Goal: Check status: Check status

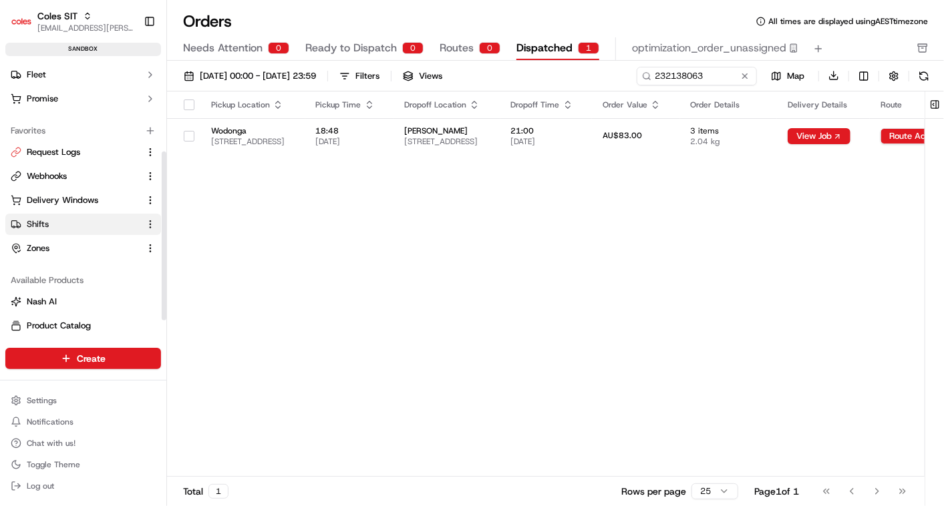
scroll to position [174, 0]
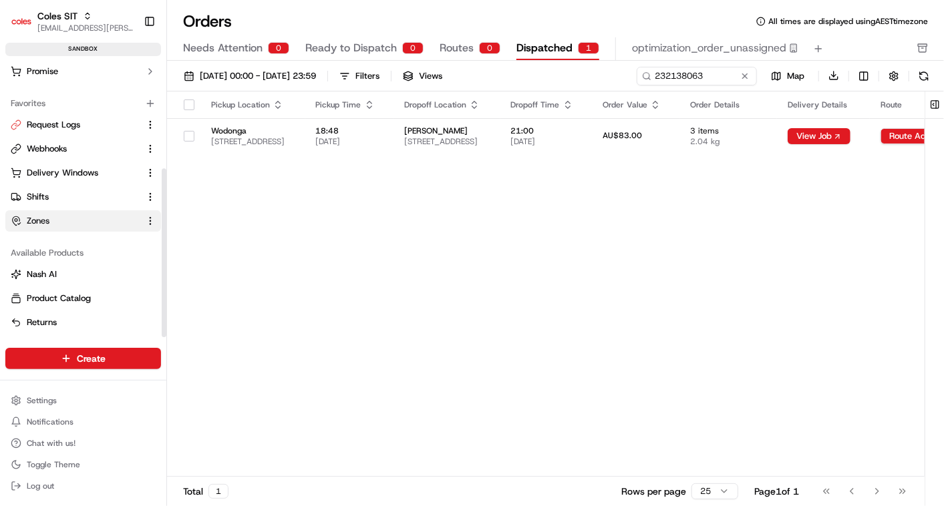
click at [53, 215] on link "Zones" at bounding box center [75, 221] width 129 height 12
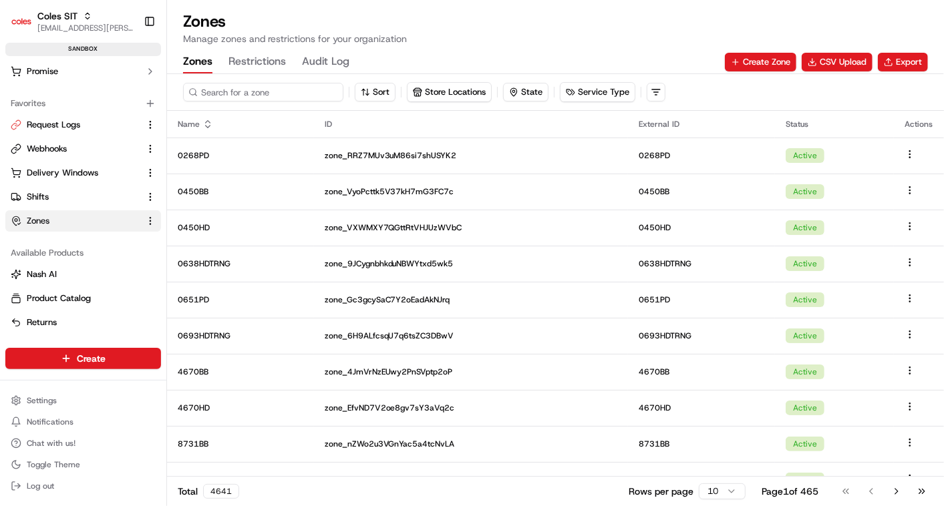
click at [239, 83] on input at bounding box center [263, 92] width 160 height 19
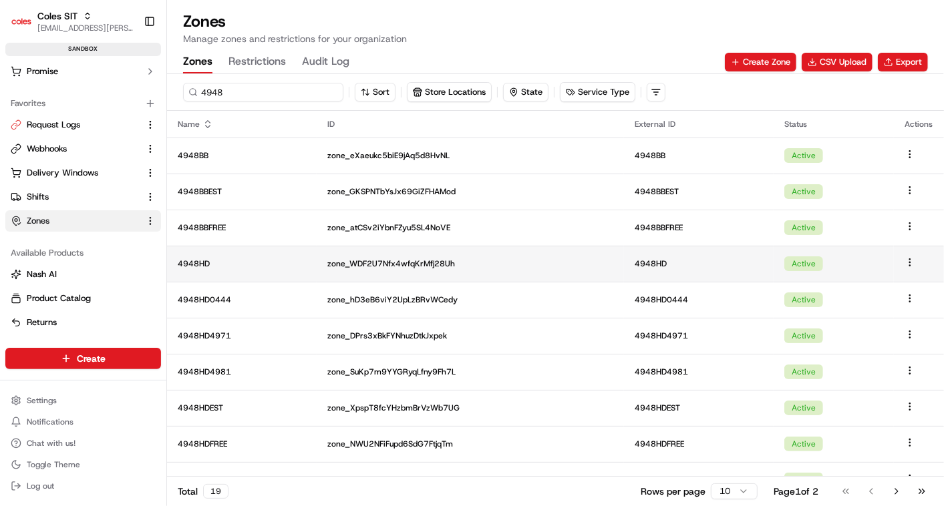
type input "4948"
click at [238, 272] on td "4948HD" at bounding box center [242, 264] width 150 height 36
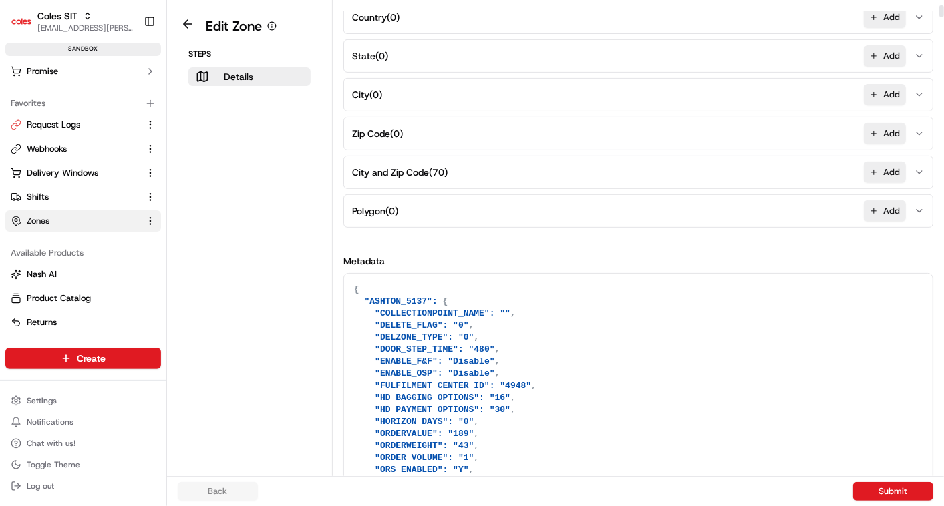
scroll to position [198, 0]
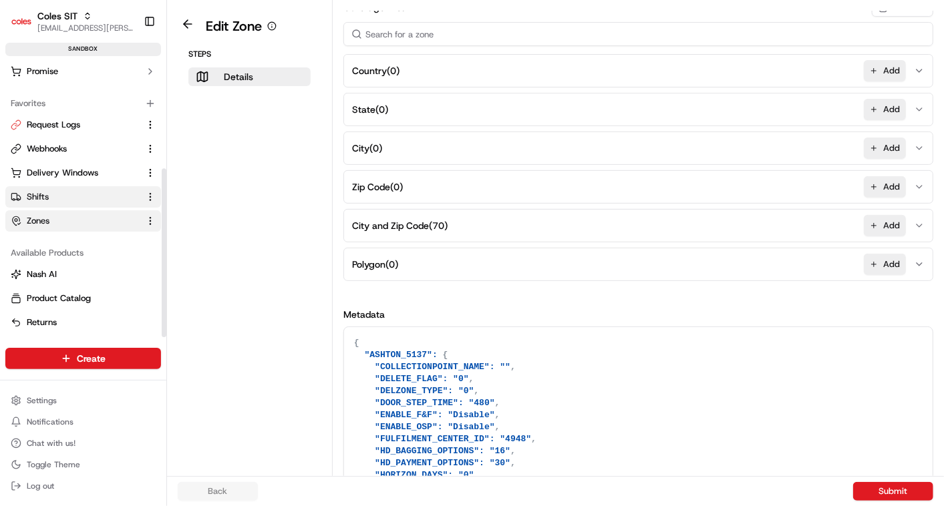
click at [43, 195] on span "Shifts" at bounding box center [38, 197] width 22 height 12
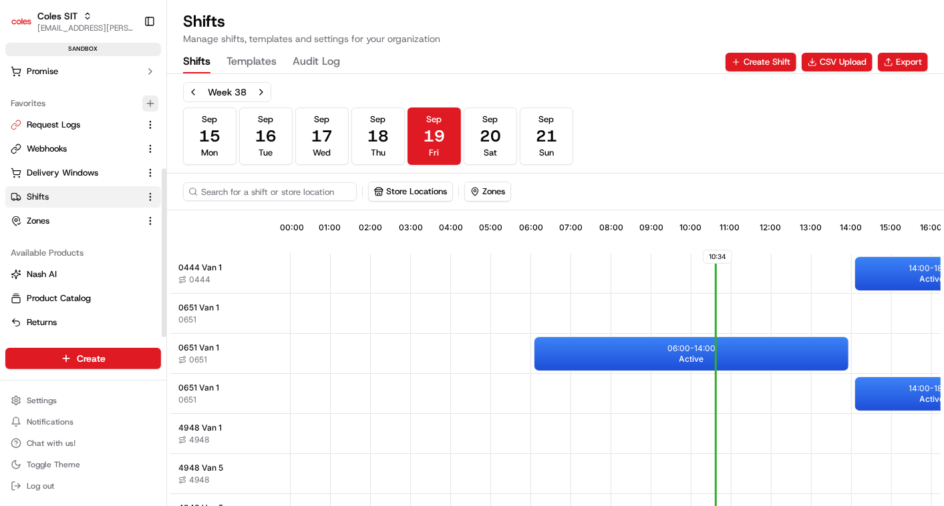
click at [149, 104] on icon "button" at bounding box center [150, 103] width 11 height 11
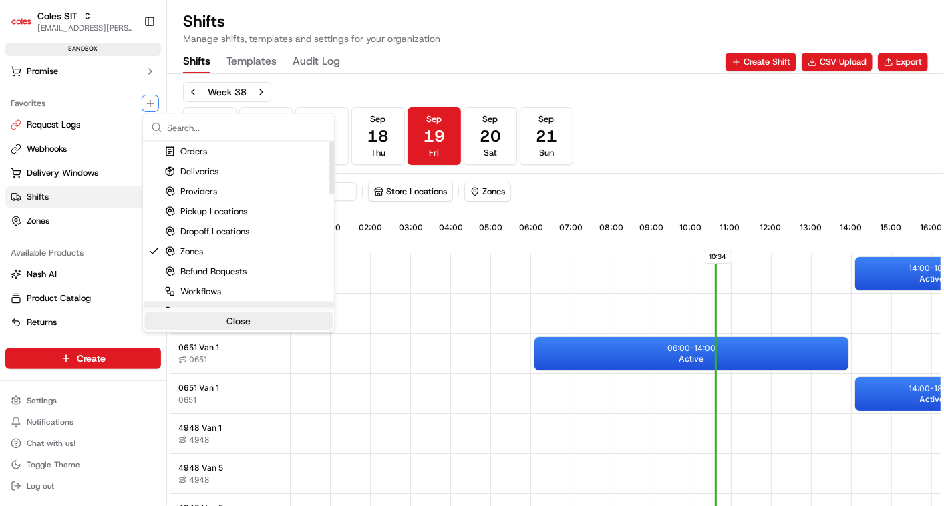
click at [228, 316] on button "Close" at bounding box center [238, 321] width 188 height 19
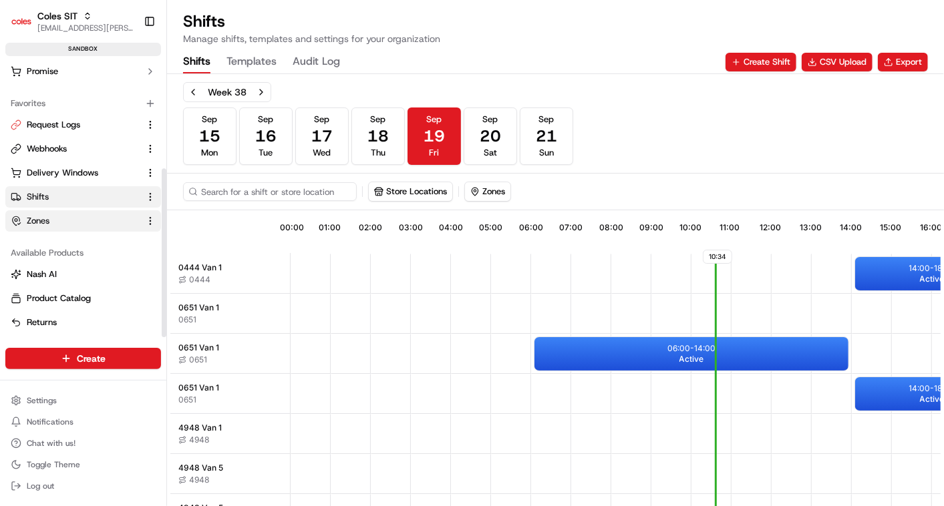
click at [42, 219] on span "Zones" at bounding box center [38, 221] width 23 height 12
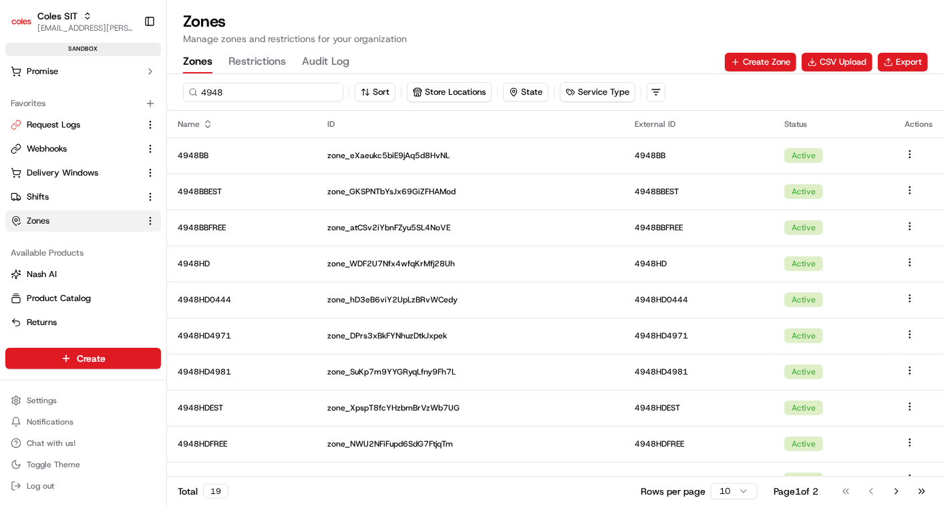
click at [240, 91] on input "4948" at bounding box center [263, 92] width 160 height 19
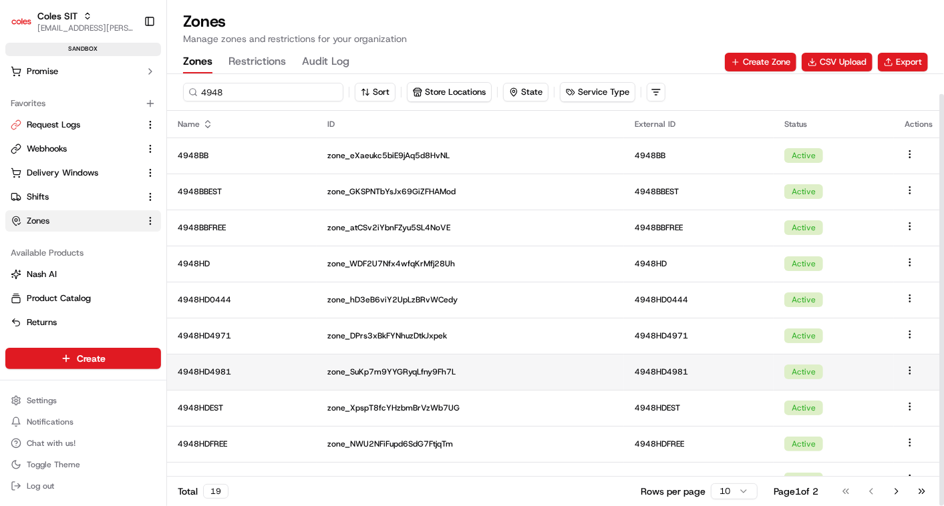
scroll to position [21, 0]
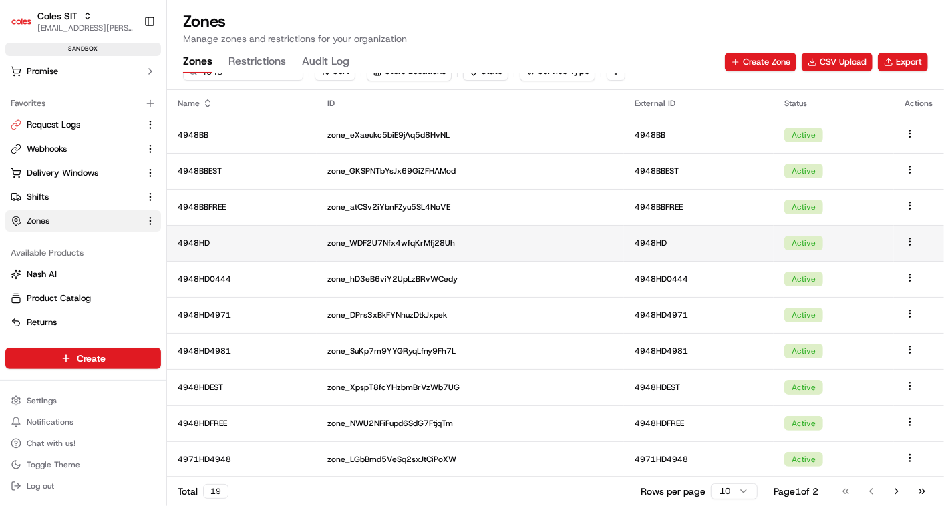
click at [226, 239] on p "4948HD" at bounding box center [242, 243] width 128 height 11
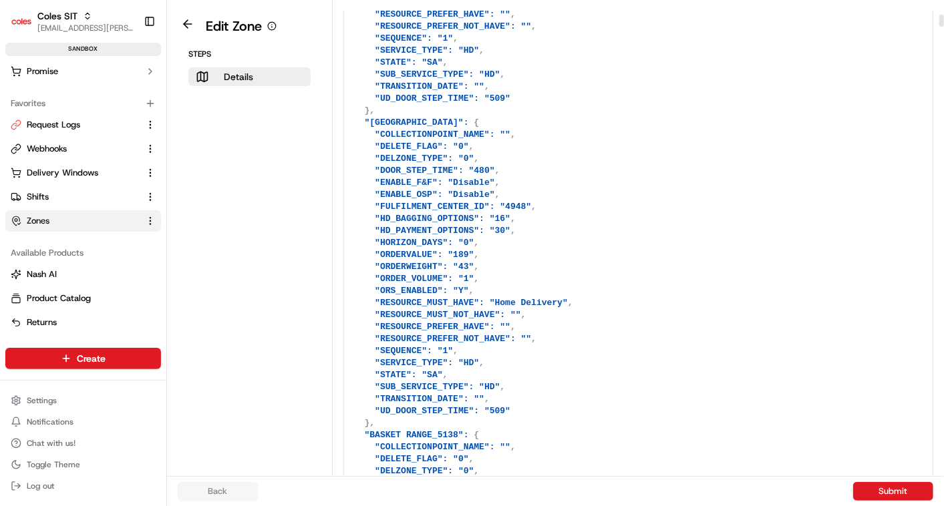
scroll to position [633, 0]
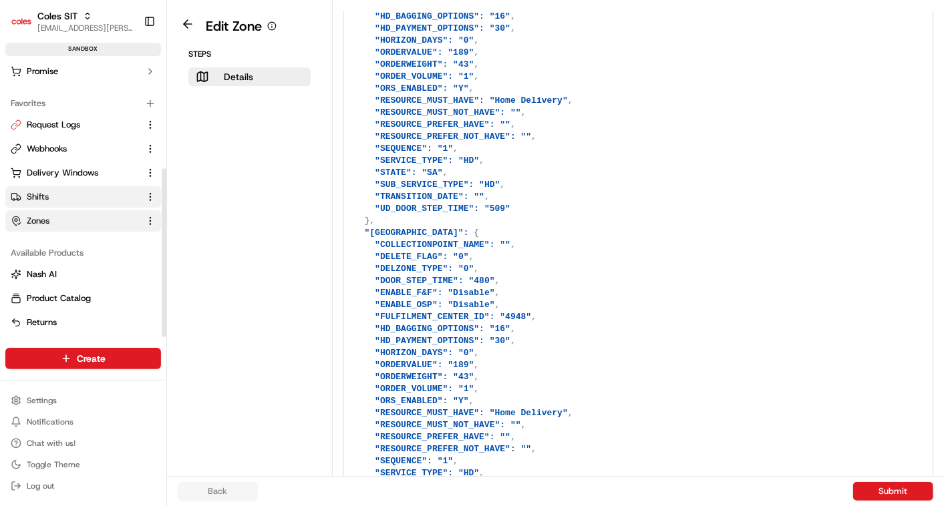
click at [40, 192] on span "Shifts" at bounding box center [38, 197] width 22 height 12
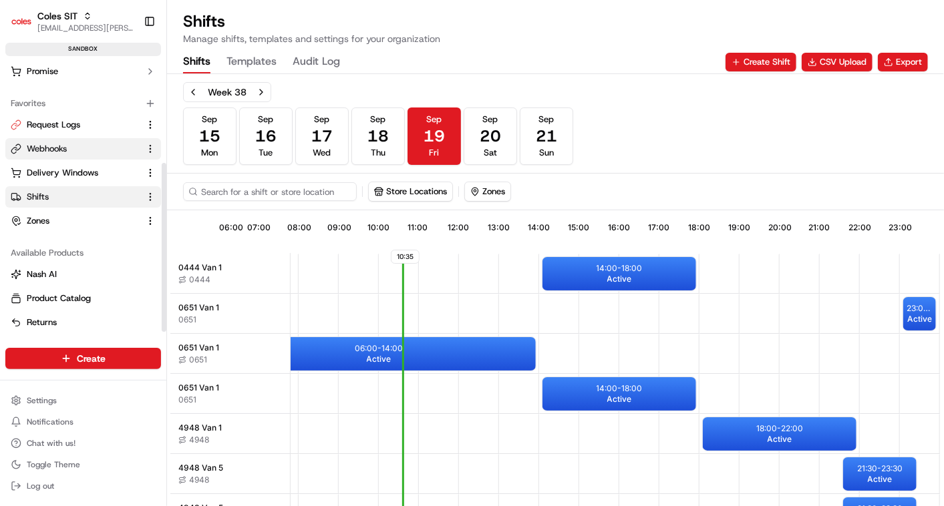
scroll to position [147, 0]
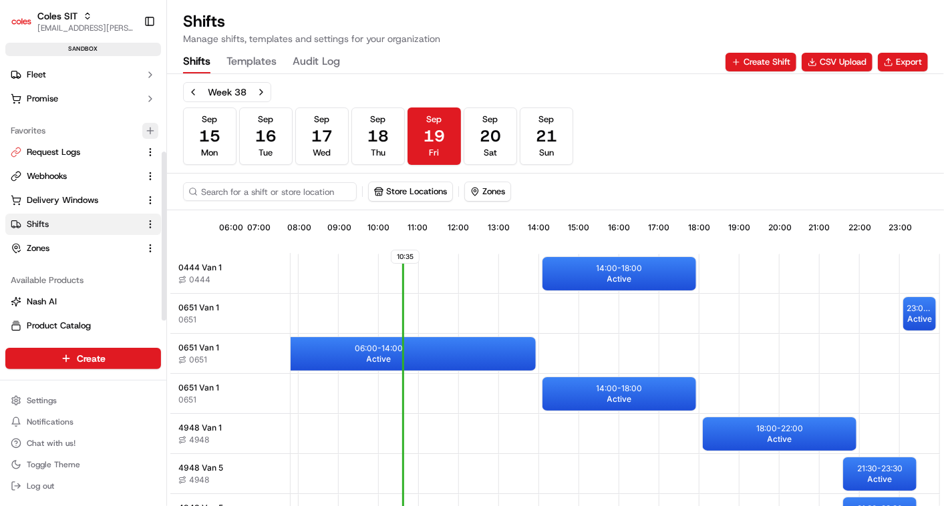
drag, startPoint x: 65, startPoint y: 143, endPoint x: 152, endPoint y: 130, distance: 87.8
click at [152, 130] on div "Favorites Request Logs Webhooks Delivery Windows Shifts Zones" at bounding box center [83, 190] width 166 height 150
click at [152, 130] on icon "button" at bounding box center [150, 131] width 11 height 11
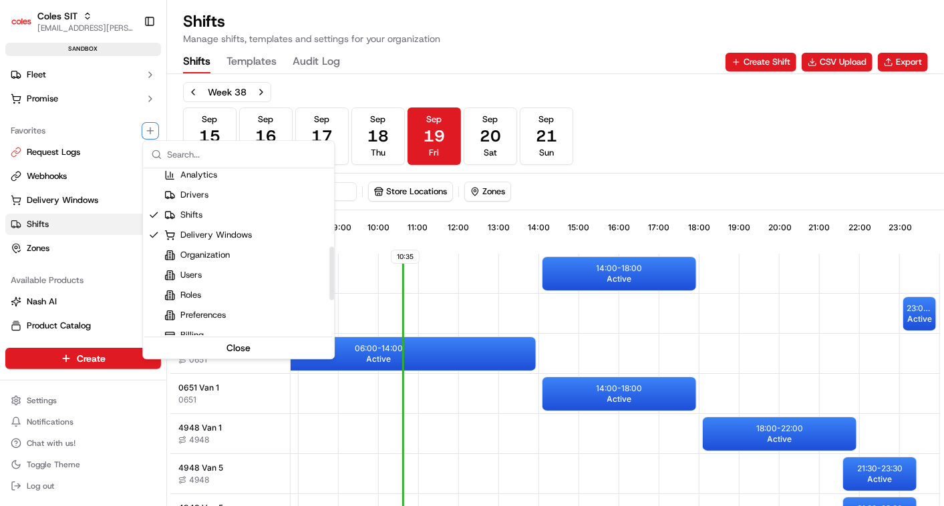
scroll to position [316, 0]
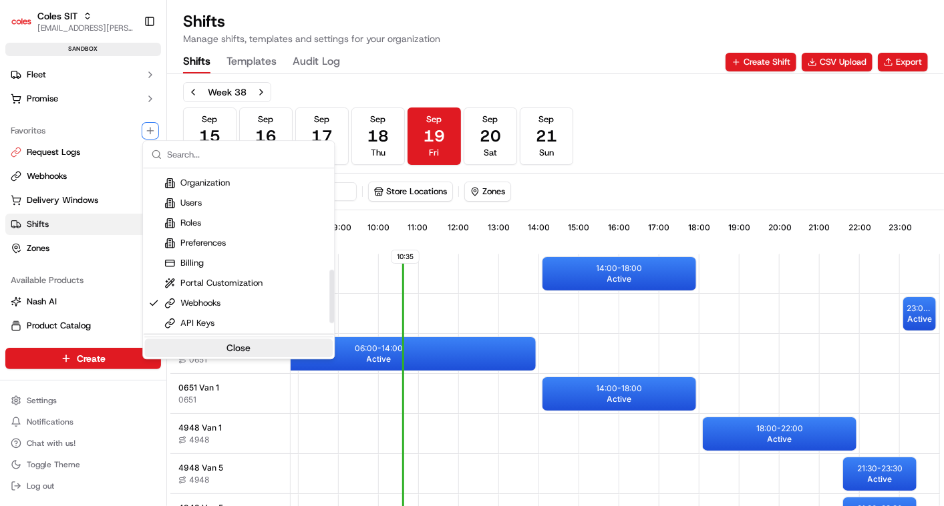
click at [239, 343] on button "Close" at bounding box center [238, 348] width 188 height 19
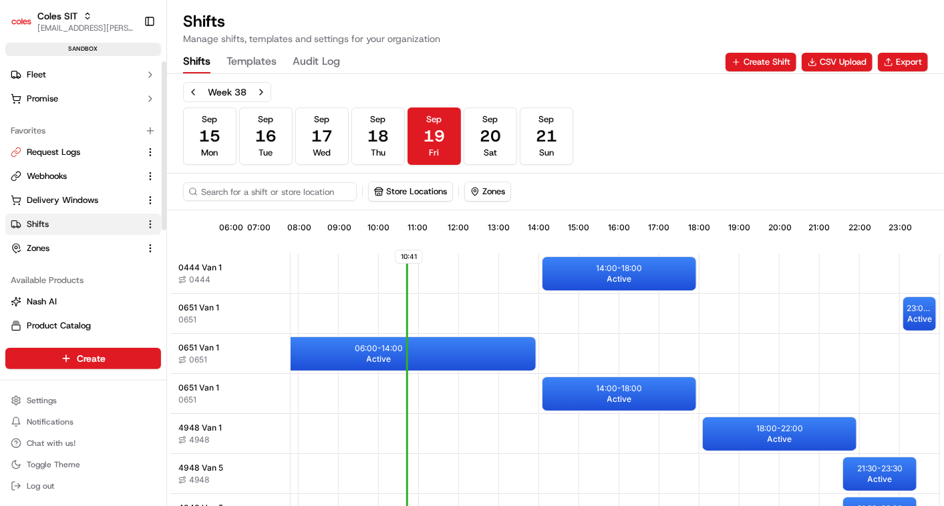
scroll to position [0, 0]
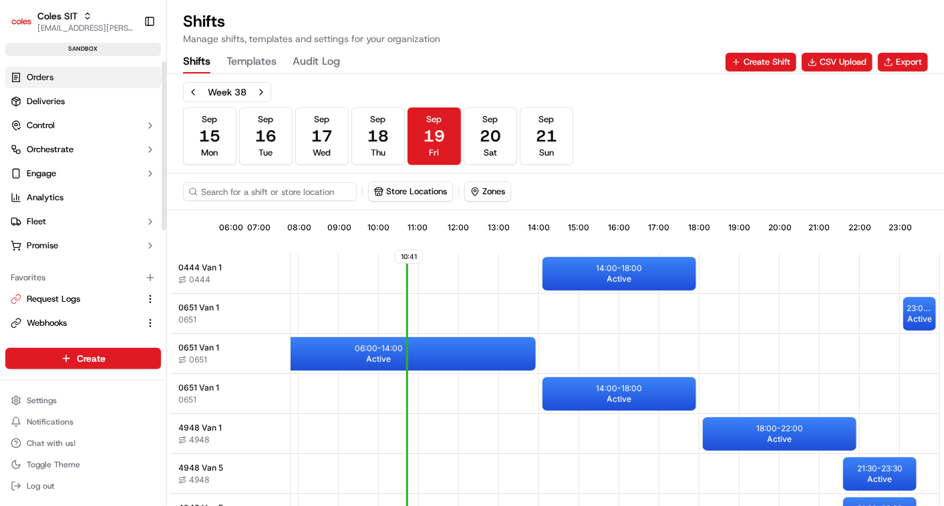
click at [45, 74] on span "Orders" at bounding box center [40, 77] width 27 height 12
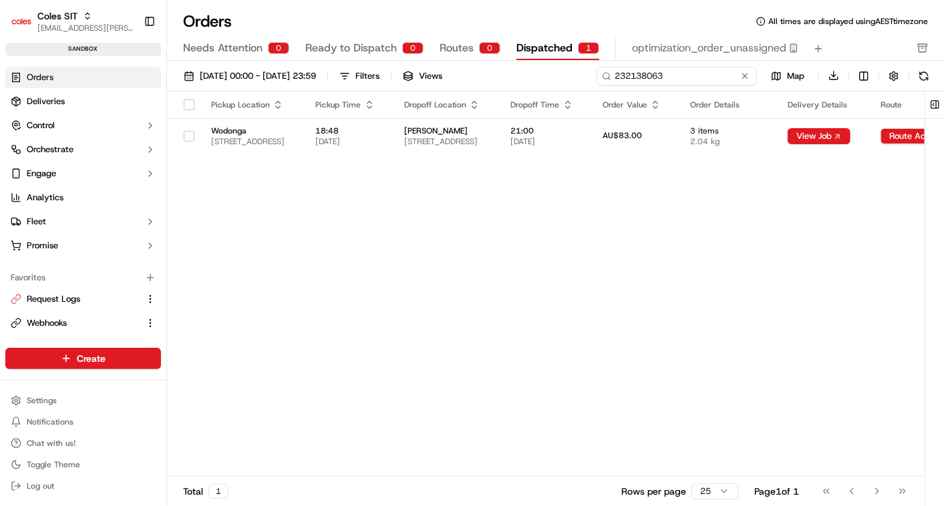
click at [676, 76] on input "232138063" at bounding box center [676, 76] width 160 height 19
click at [652, 75] on input "232138063" at bounding box center [676, 76] width 160 height 19
paste input "18079"
type input "232118079"
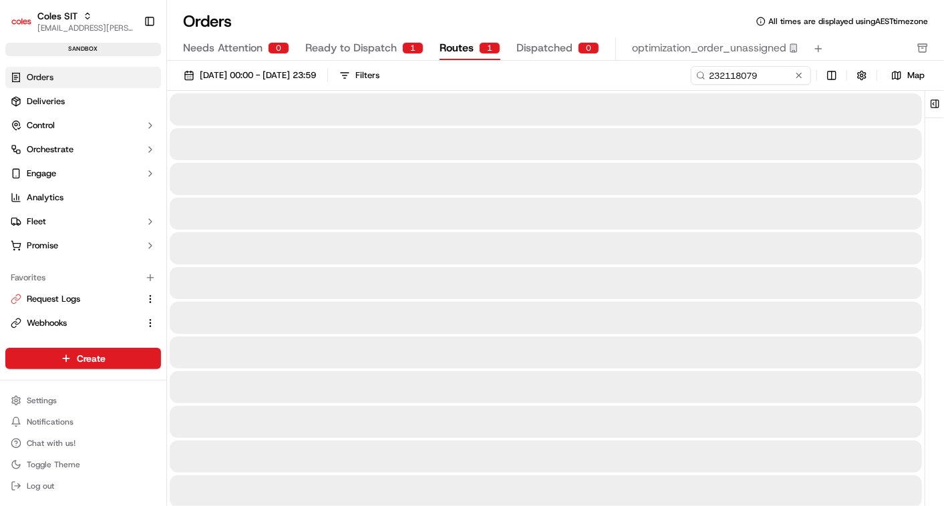
click at [454, 41] on span "Routes" at bounding box center [456, 48] width 34 height 16
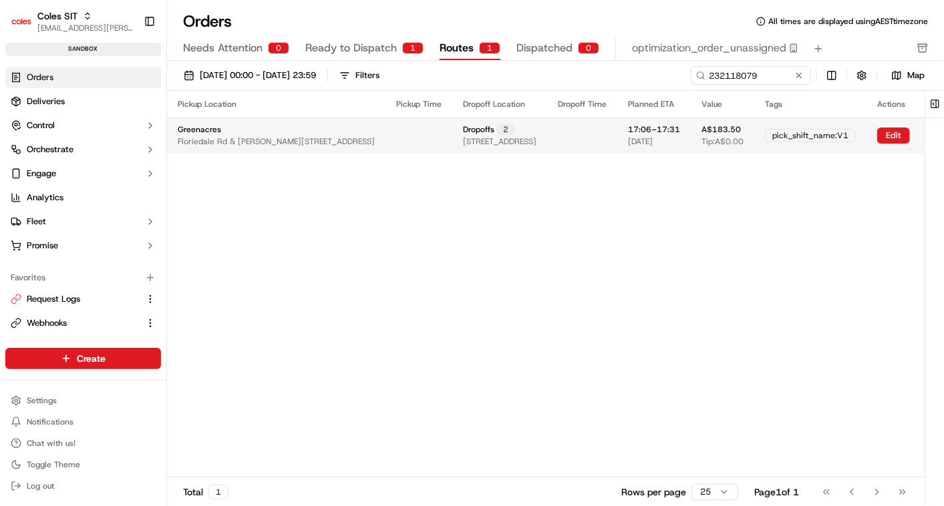
click at [416, 130] on td at bounding box center [418, 136] width 67 height 36
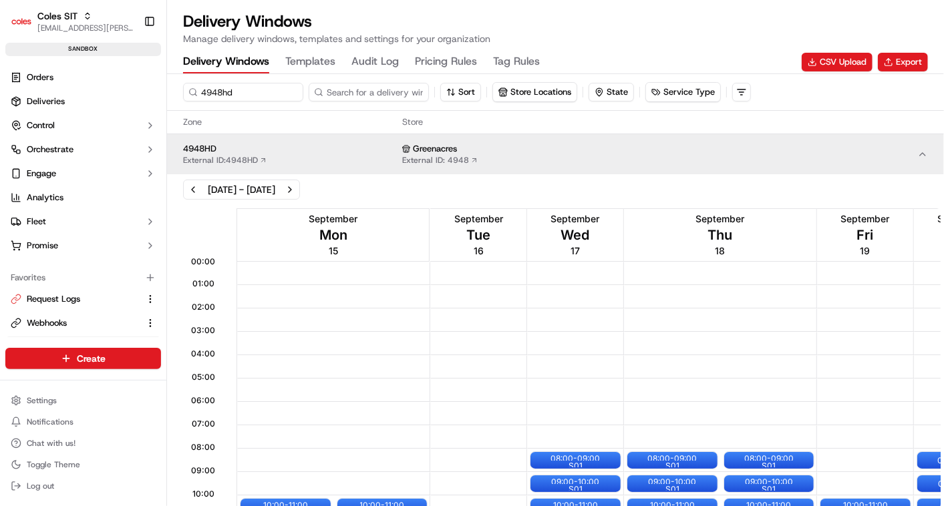
scroll to position [349, 0]
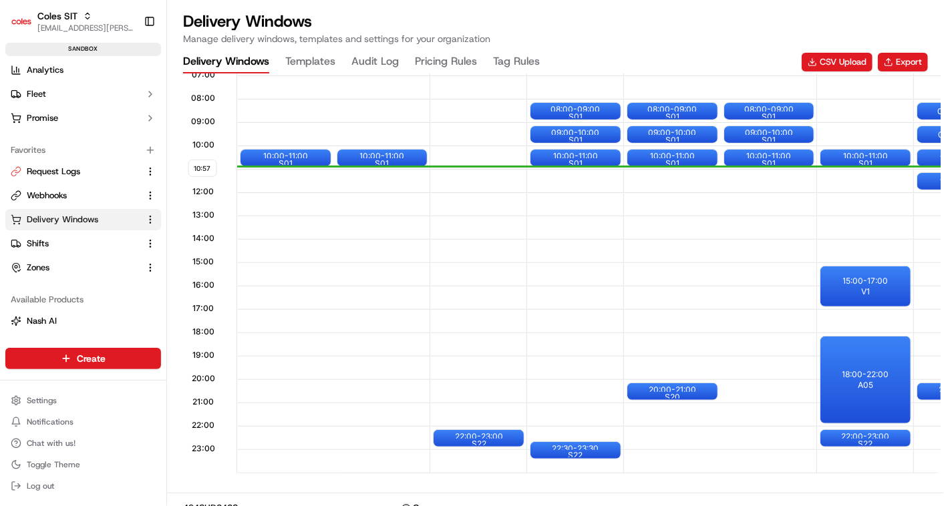
click at [885, 294] on div at bounding box center [865, 298] width 53 height 17
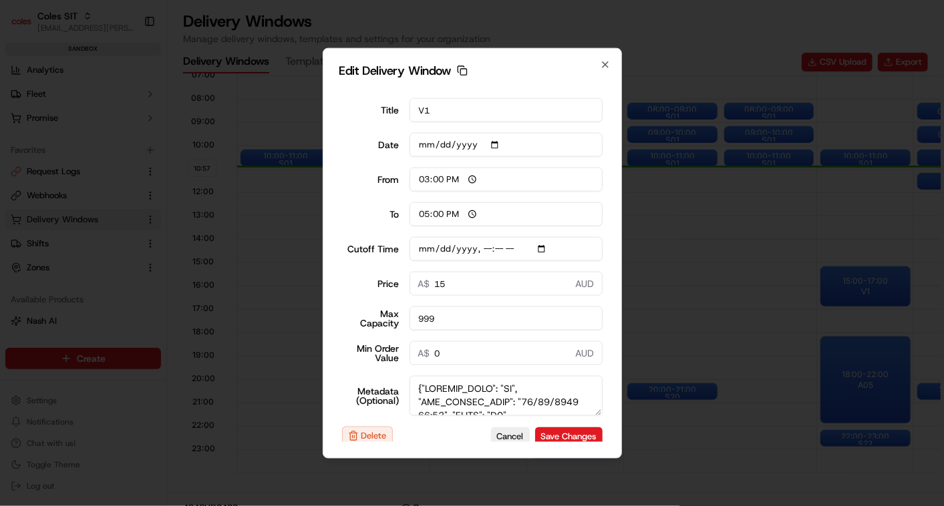
click at [601, 56] on div "Edit Delivery Window Copy dlw_nHUDQ66RBb248iLGgjriac_05:30_07:30 Title V1 Date …" at bounding box center [472, 253] width 299 height 411
click at [605, 61] on icon "button" at bounding box center [605, 64] width 11 height 11
type input "10:58"
type input "11:58"
type input "2025-09-19T11:10"
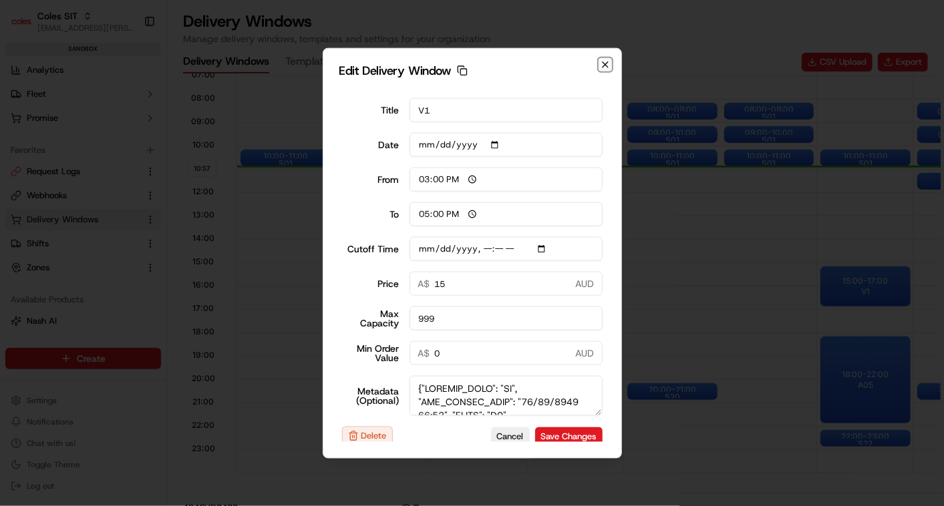
type input "0"
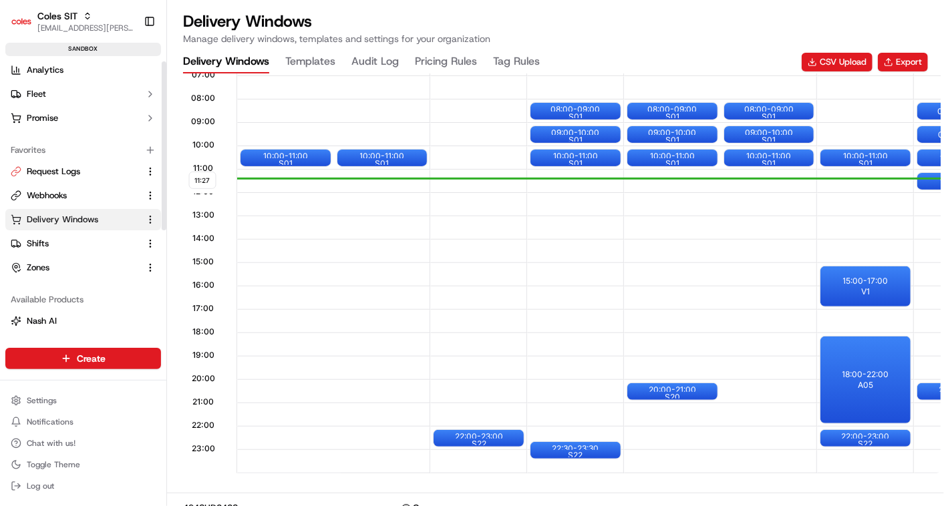
scroll to position [0, 0]
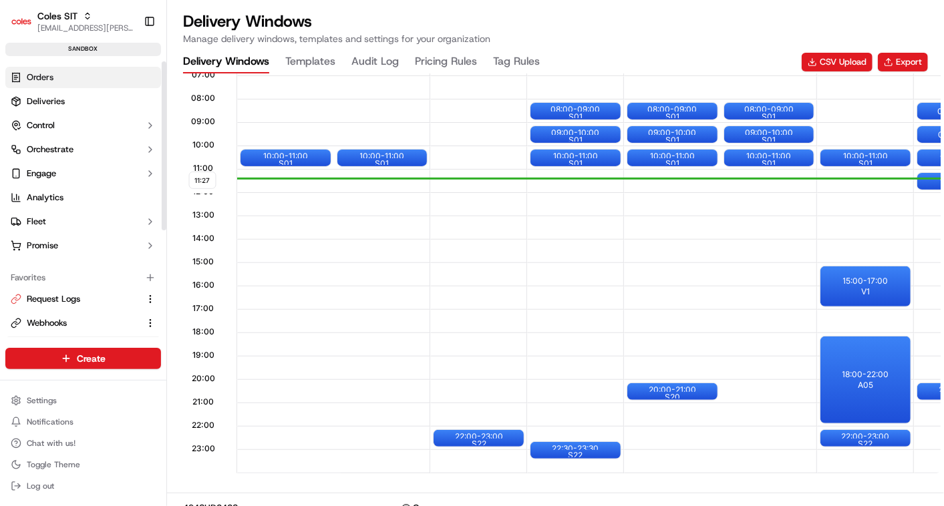
click at [39, 72] on span "Orders" at bounding box center [40, 77] width 27 height 12
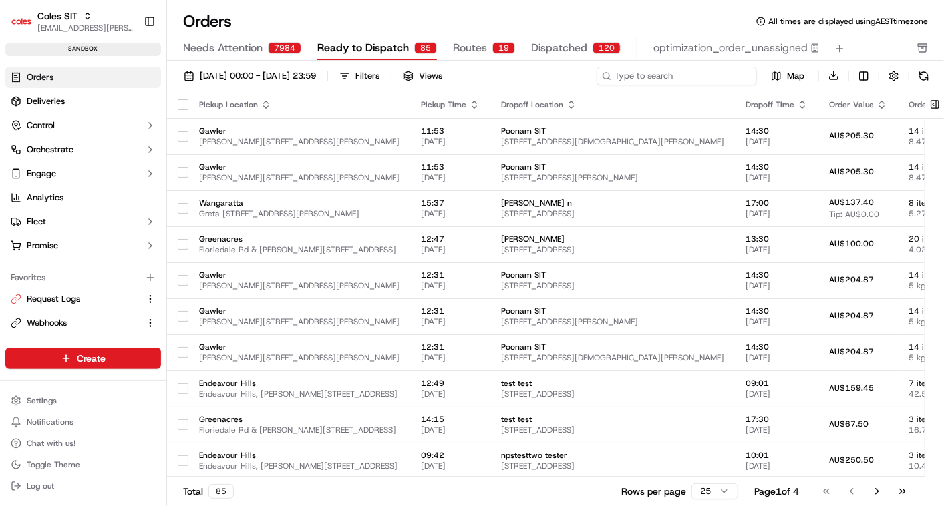
click at [676, 71] on input at bounding box center [676, 76] width 160 height 19
paste input "232150341"
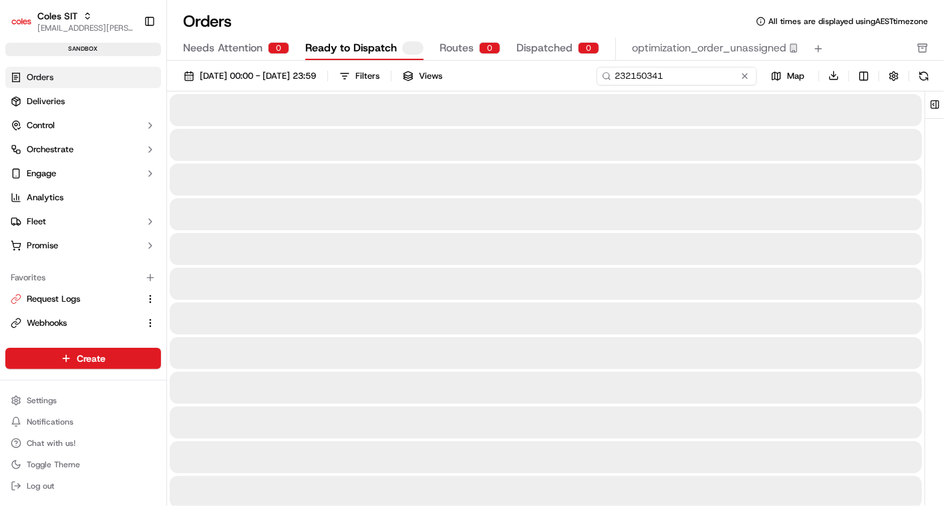
type input "232150341"
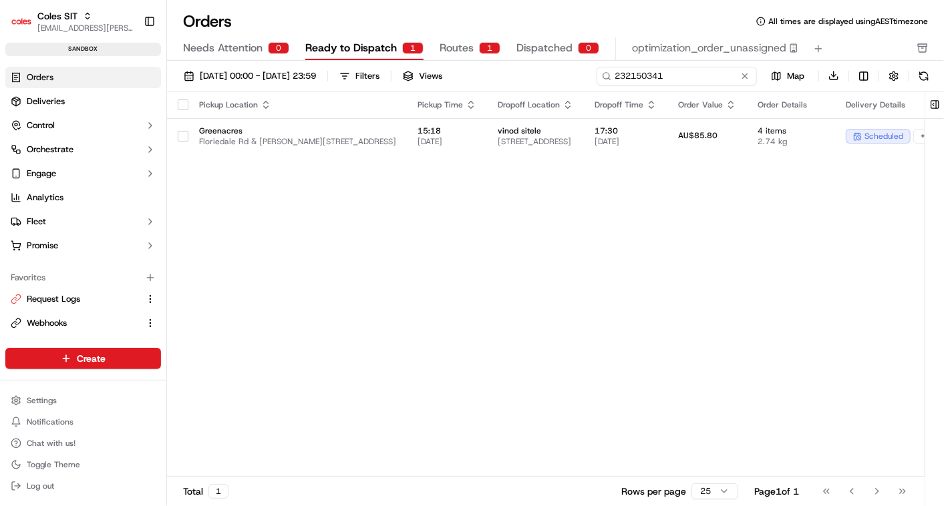
click at [625, 71] on input "232150341" at bounding box center [676, 76] width 160 height 19
click at [349, 41] on span "Ready to Dispatch" at bounding box center [350, 48] width 91 height 16
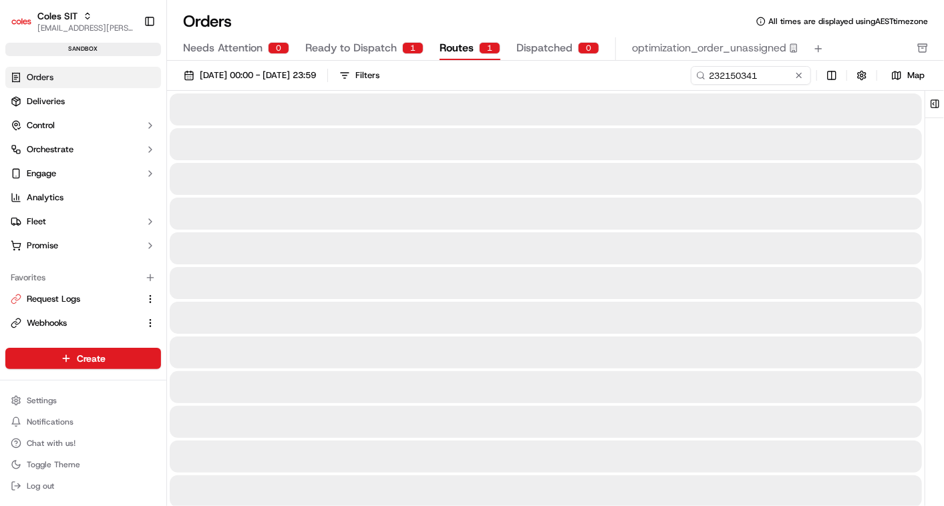
click at [444, 38] on button "Routes 1" at bounding box center [469, 48] width 61 height 23
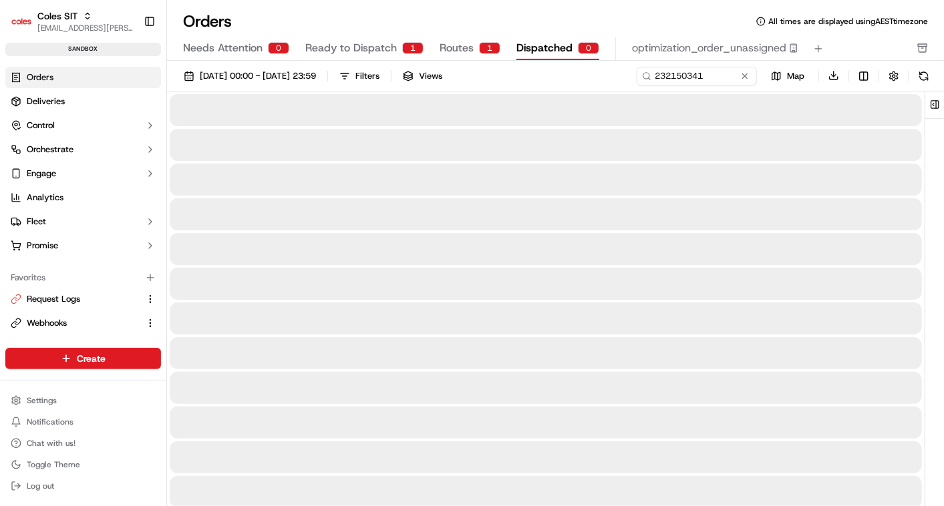
click at [529, 49] on span "Dispatched" at bounding box center [544, 48] width 56 height 16
click at [369, 46] on span "Ready to Dispatch" at bounding box center [350, 48] width 91 height 16
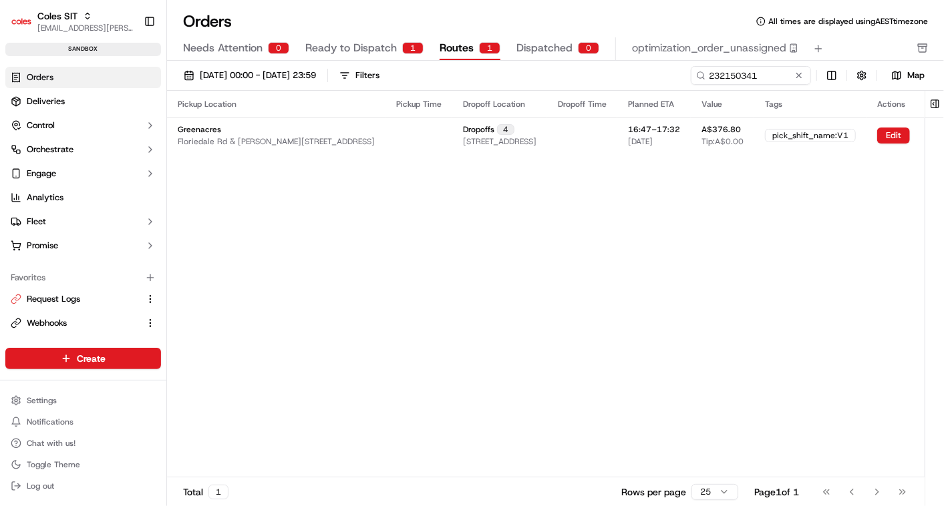
click at [451, 38] on button "Routes 1" at bounding box center [469, 48] width 61 height 23
